Goal: Check status: Check status

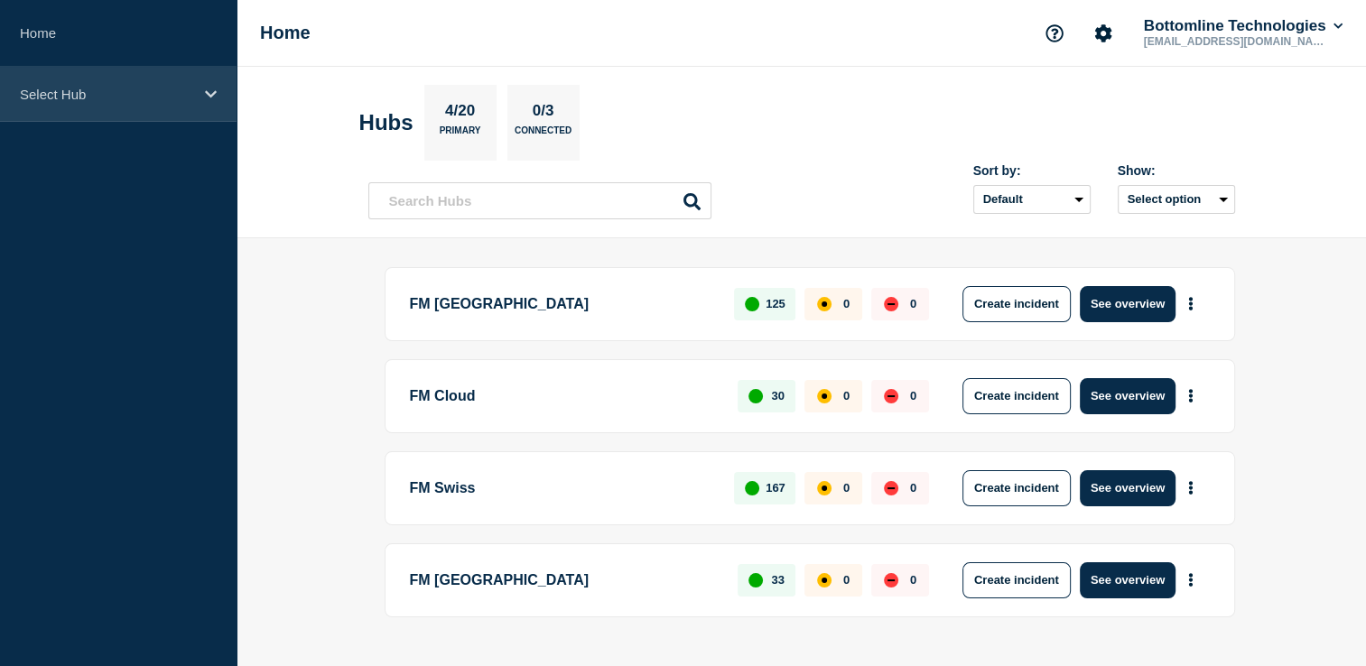
click at [97, 103] on div "Select Hub" at bounding box center [118, 94] width 237 height 55
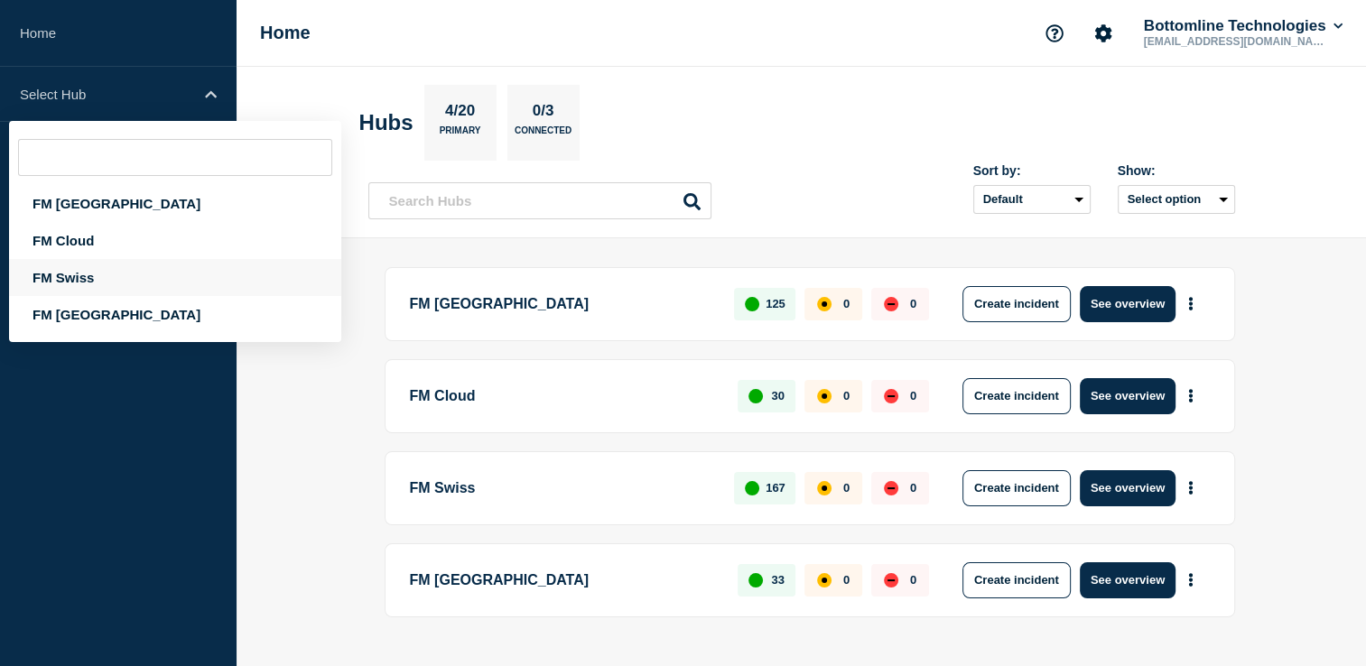
click at [107, 274] on div "FM Swiss" at bounding box center [175, 277] width 332 height 37
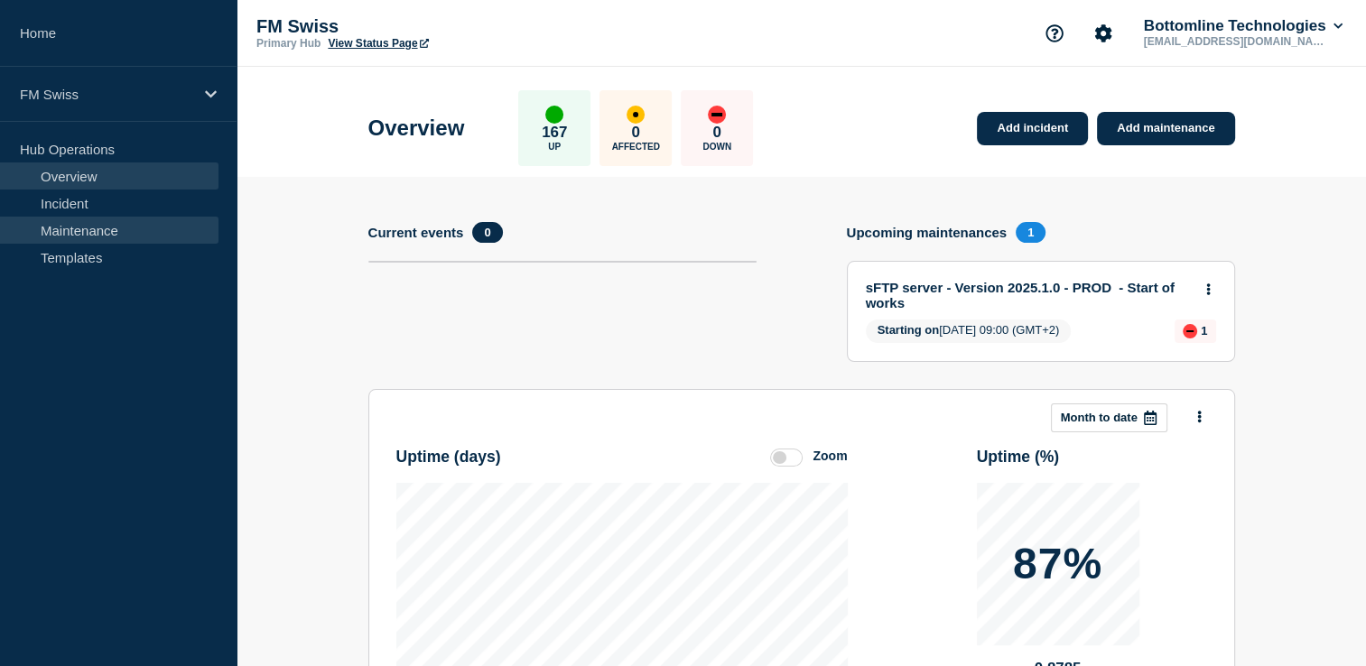
click at [76, 223] on link "Maintenance" at bounding box center [109, 230] width 218 height 27
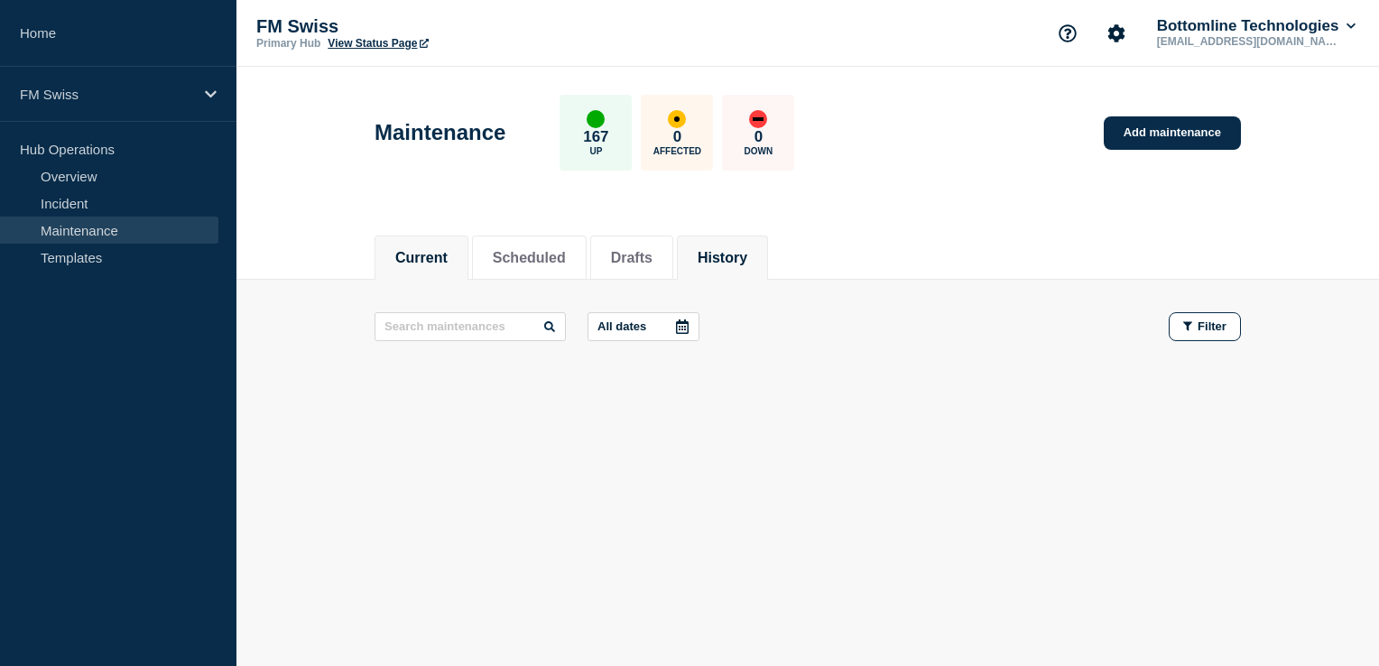
click at [747, 256] on button "History" at bounding box center [723, 258] width 50 height 16
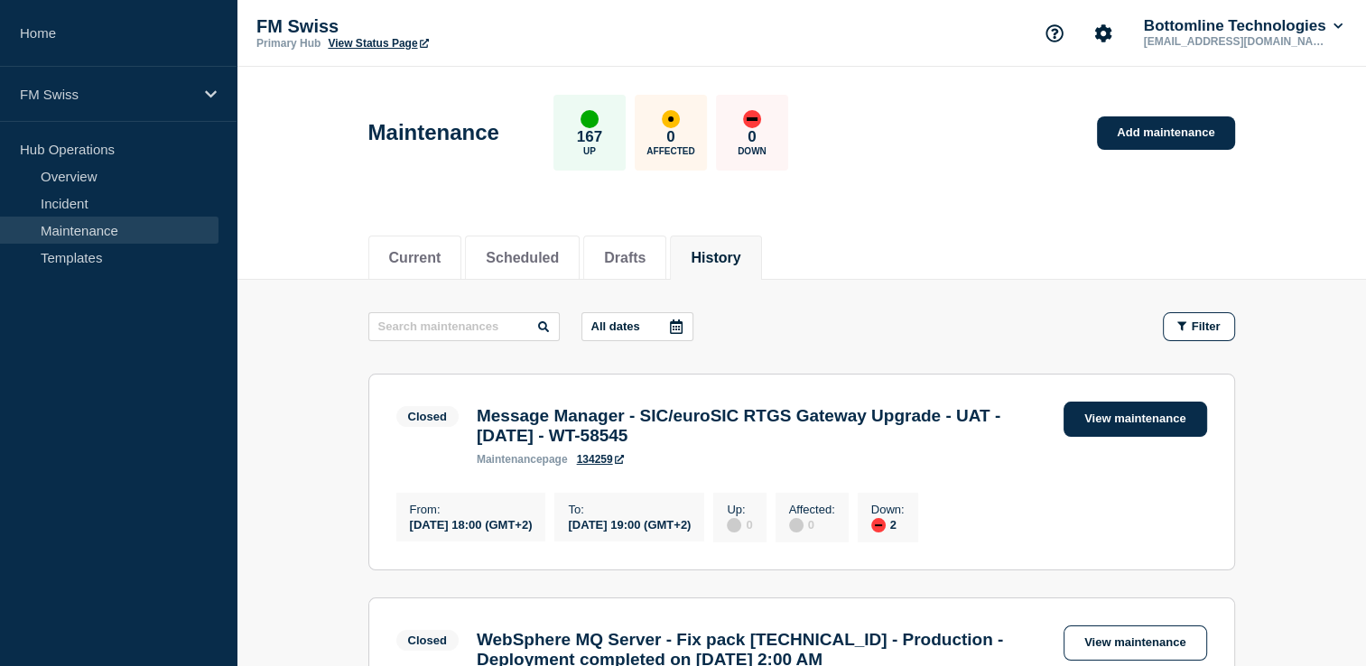
click at [1132, 415] on link "View maintenance" at bounding box center [1134, 419] width 143 height 35
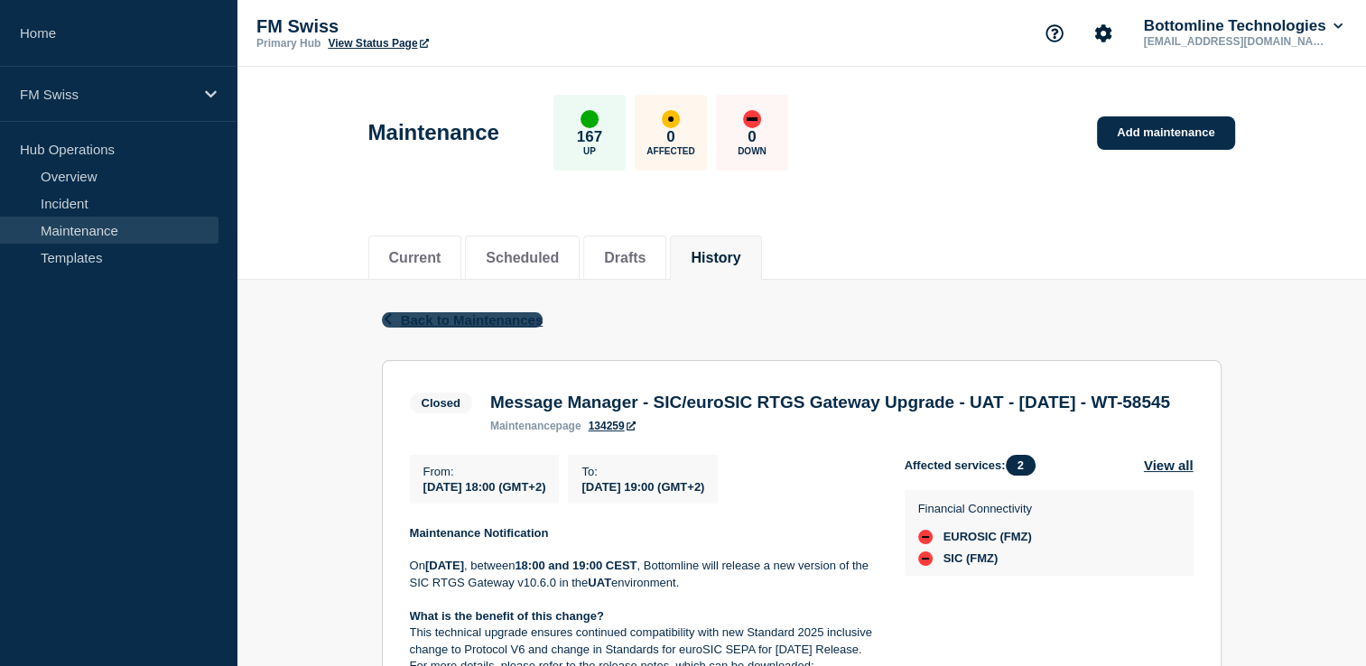
scroll to position [181, 0]
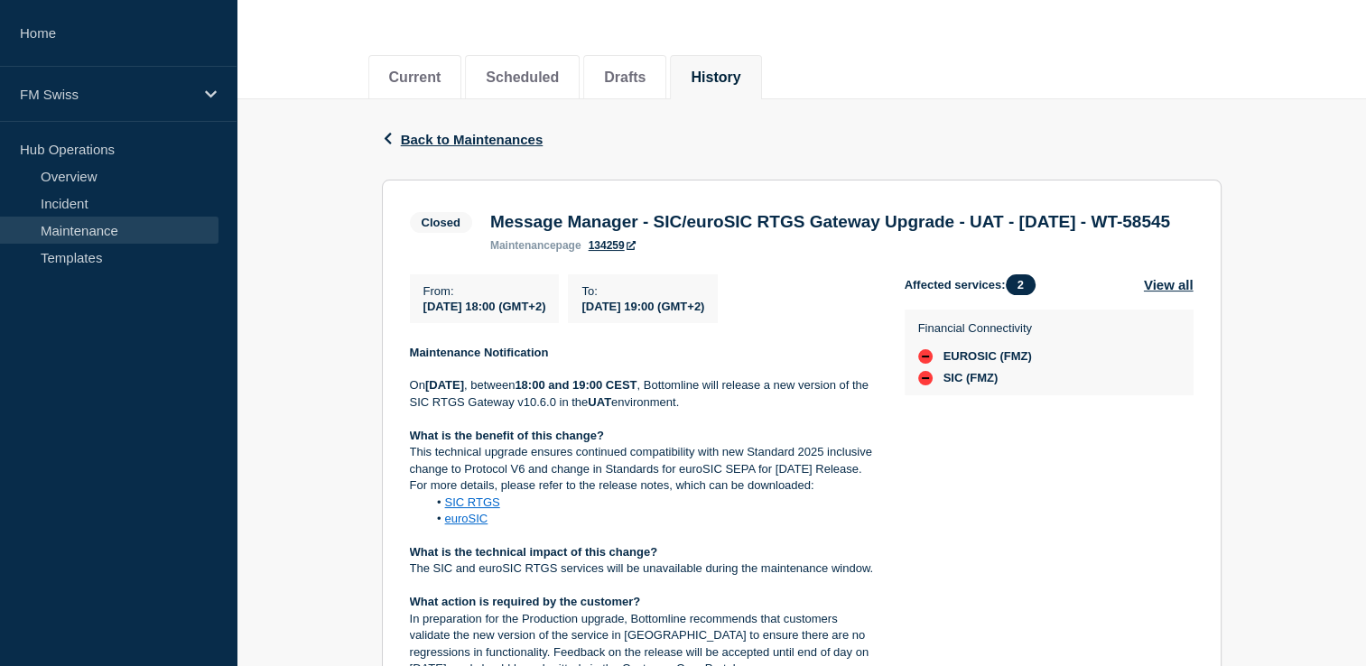
click at [483, 121] on div "Back Back to Maintenances" at bounding box center [802, 139] width 840 height 80
click at [486, 128] on div "Back Back to Maintenances" at bounding box center [802, 139] width 840 height 80
click at [495, 141] on span "Back to Maintenances" at bounding box center [472, 139] width 143 height 15
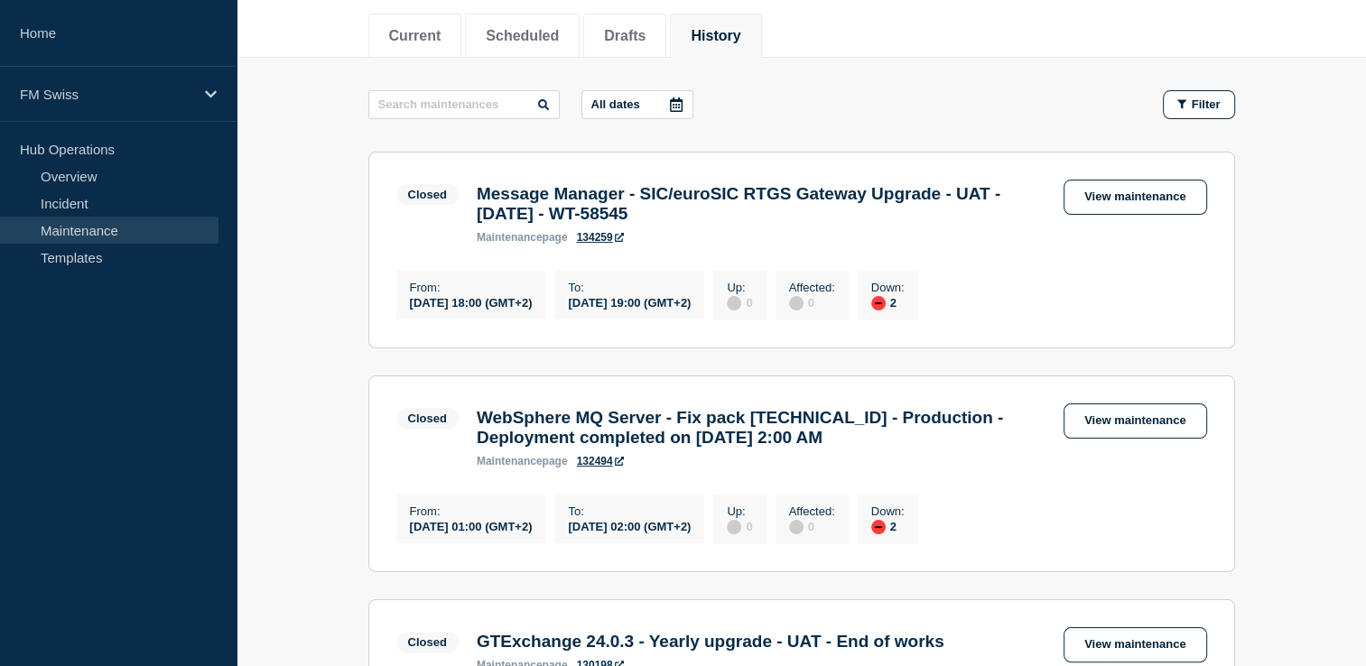
scroll to position [181, 0]
